Goal: Navigation & Orientation: Find specific page/section

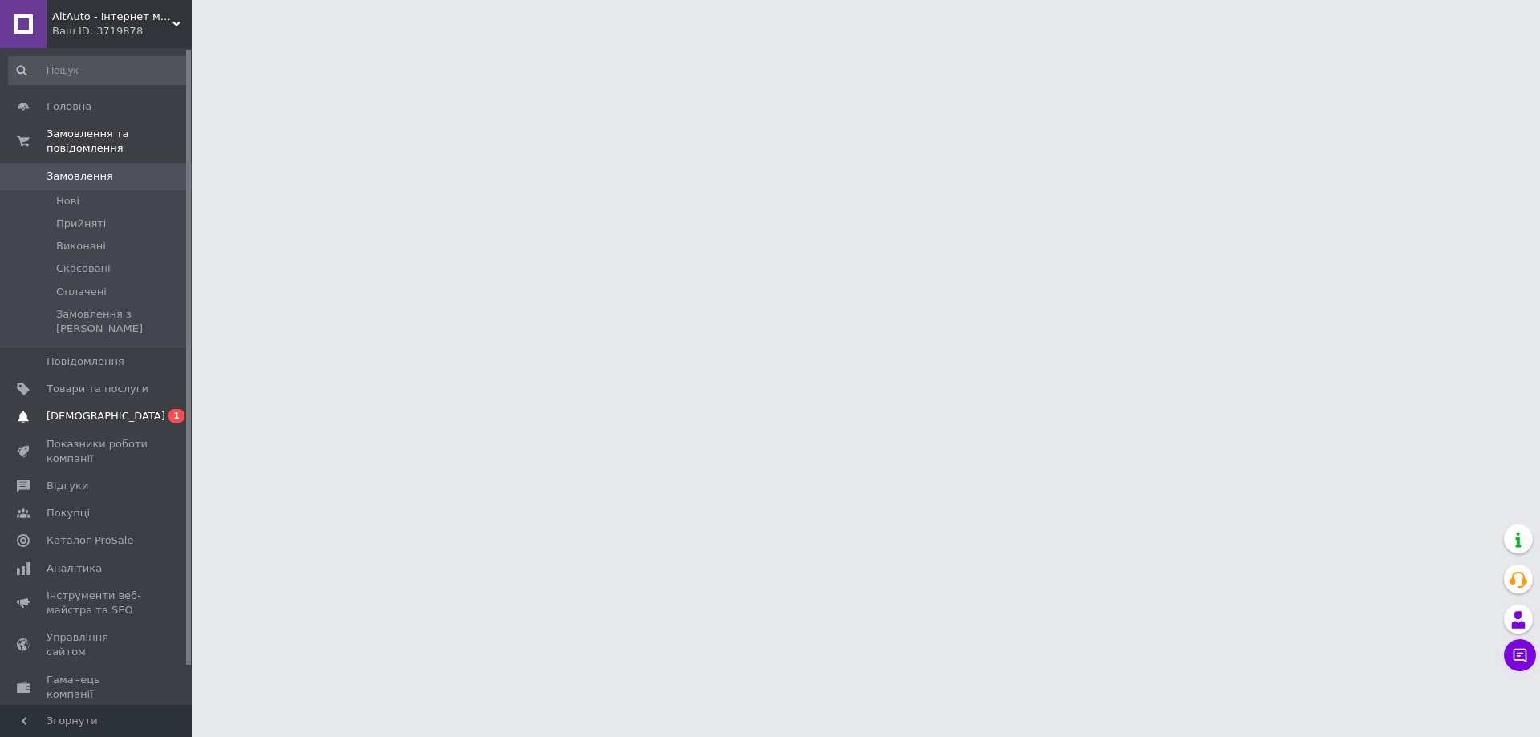
click at [121, 409] on span "[DEMOGRAPHIC_DATA]" at bounding box center [98, 416] width 102 height 14
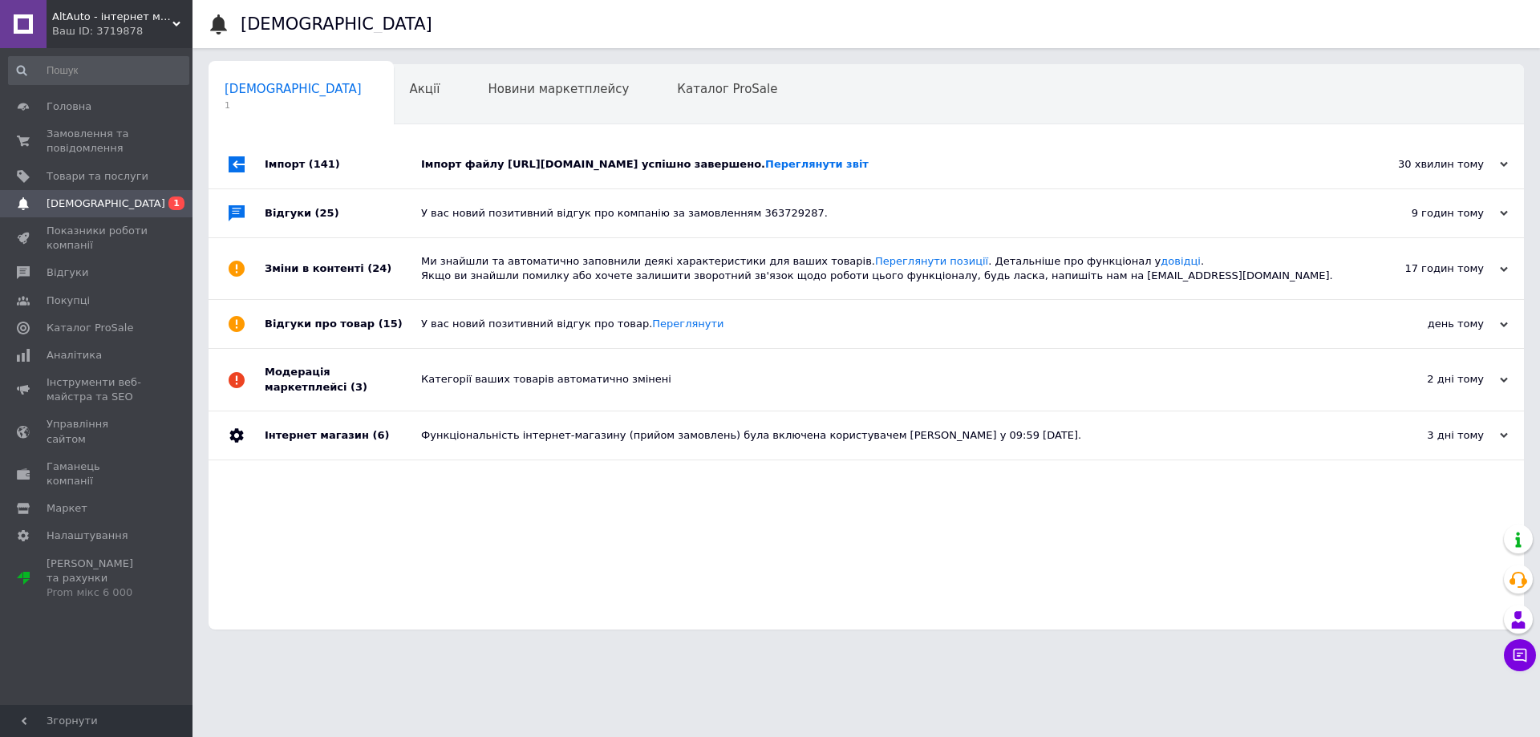
click at [679, 164] on div "Імпорт файлу https://opt.lido.ua/data/2dea315e055d2e13fbdf9a8f10f2689d.xml успі…" at bounding box center [884, 164] width 926 height 14
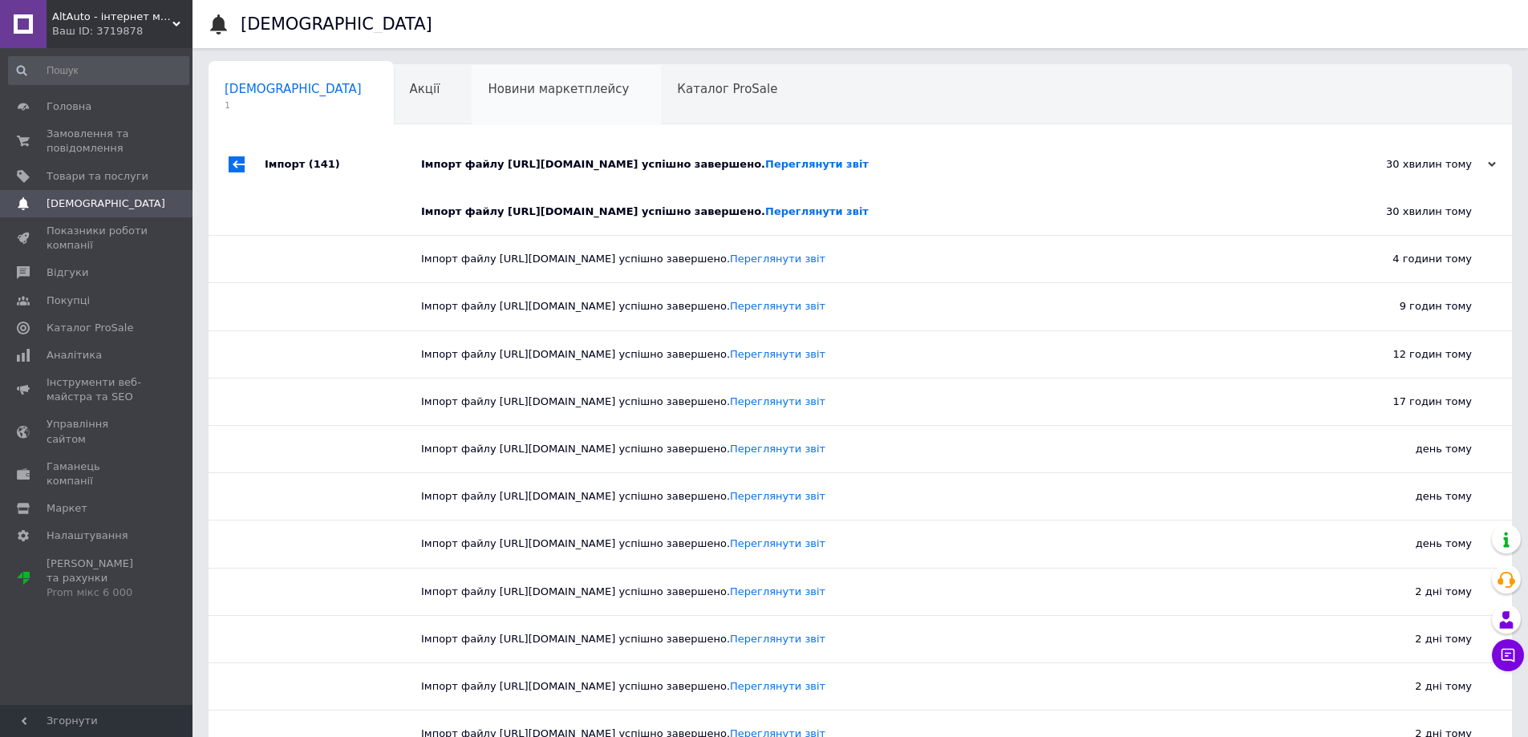
click at [488, 87] on span "Новини маркетплейсу" at bounding box center [558, 89] width 141 height 14
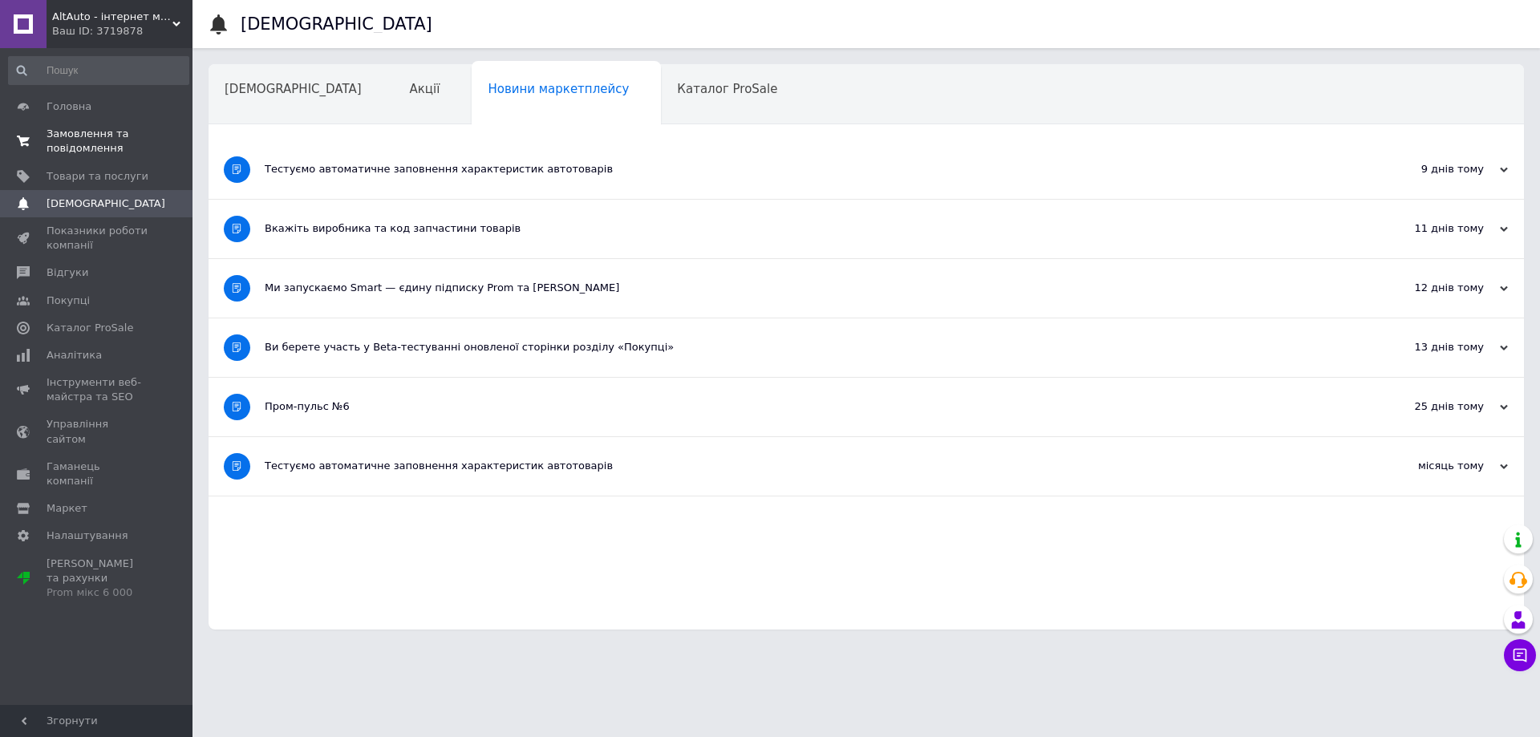
click at [102, 136] on span "Замовлення та повідомлення" at bounding box center [98, 141] width 102 height 29
